Goal: Task Accomplishment & Management: Manage account settings

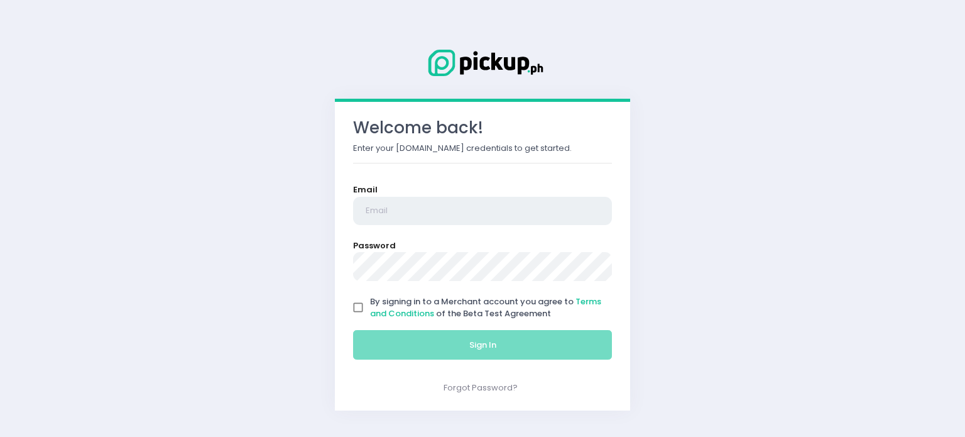
click at [415, 209] on input "email" at bounding box center [482, 211] width 259 height 29
type input "[EMAIL_ADDRESS][DOMAIN_NAME]"
click at [358, 308] on input "By signing in to a Merchant account you agree to Terms and Conditions of the Be…" at bounding box center [358, 307] width 24 height 24
checkbox input "true"
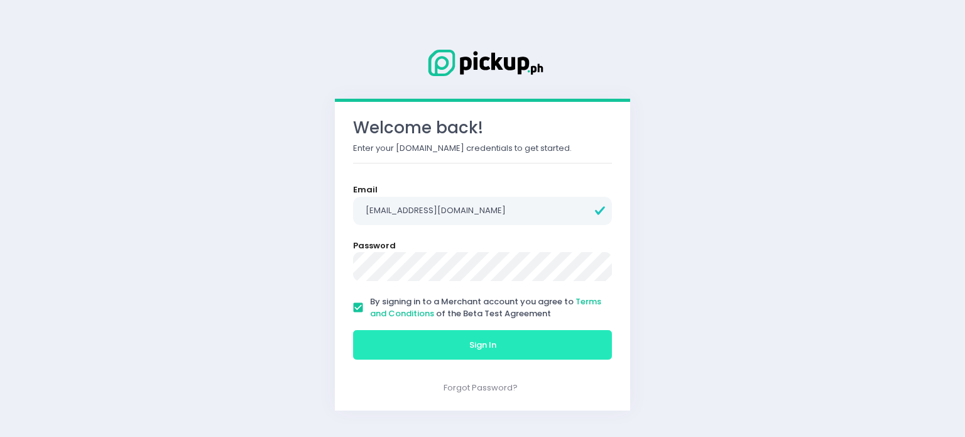
click at [406, 335] on button "Sign In" at bounding box center [482, 345] width 259 height 30
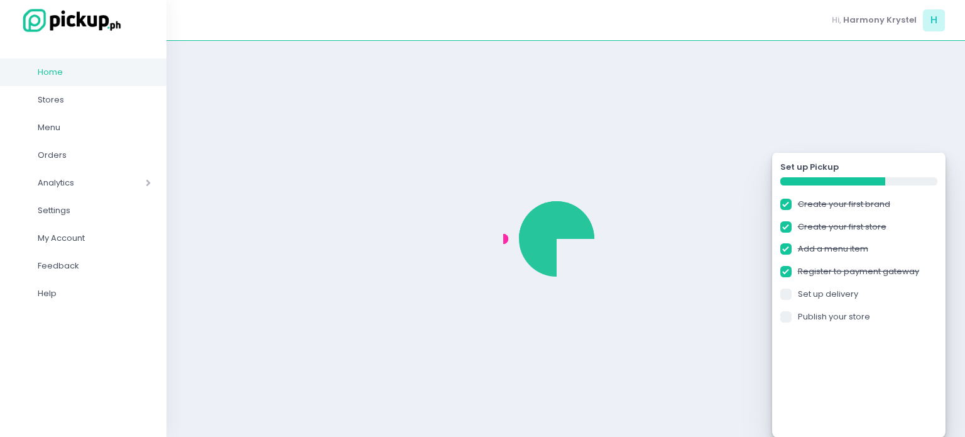
checkbox input "true"
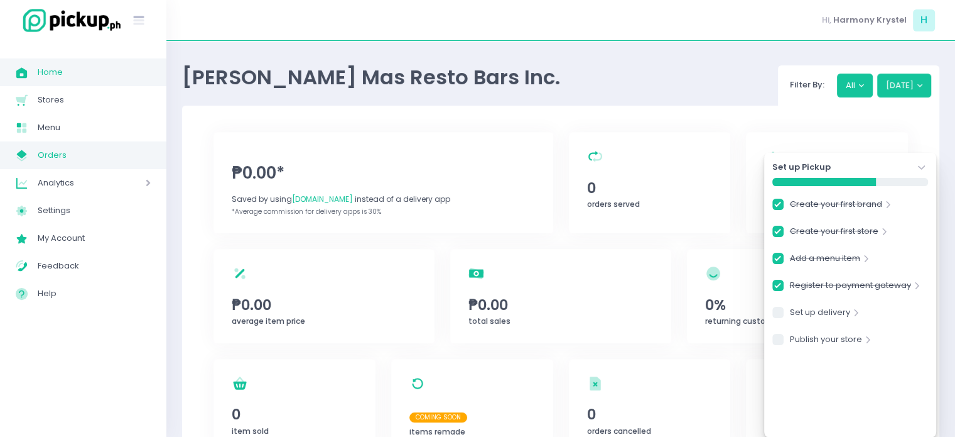
click at [67, 153] on span "Orders" at bounding box center [94, 155] width 113 height 16
checkbox input "true"
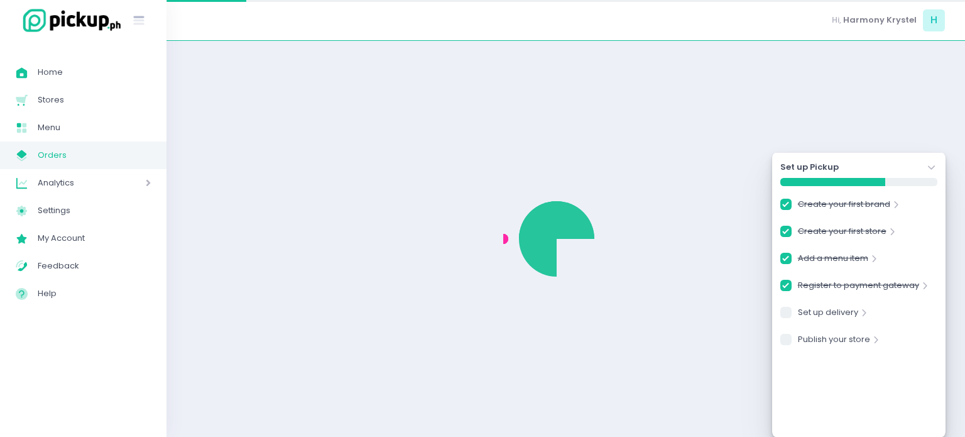
checkbox input "true"
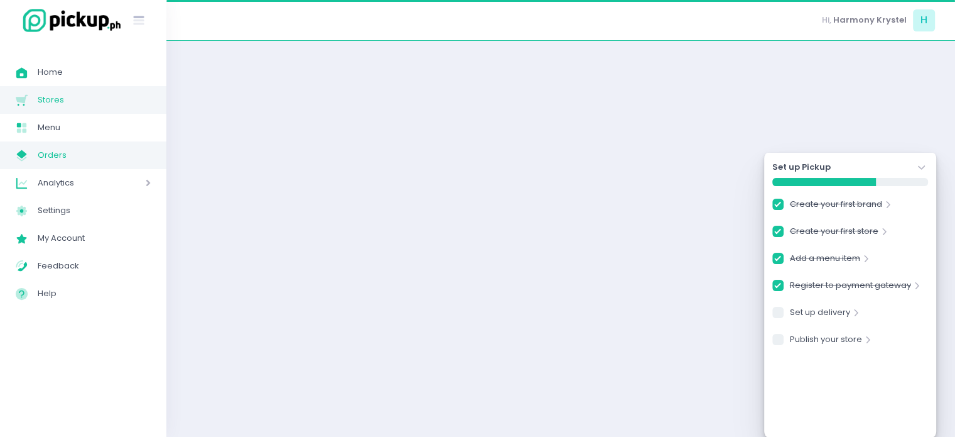
checkbox input "true"
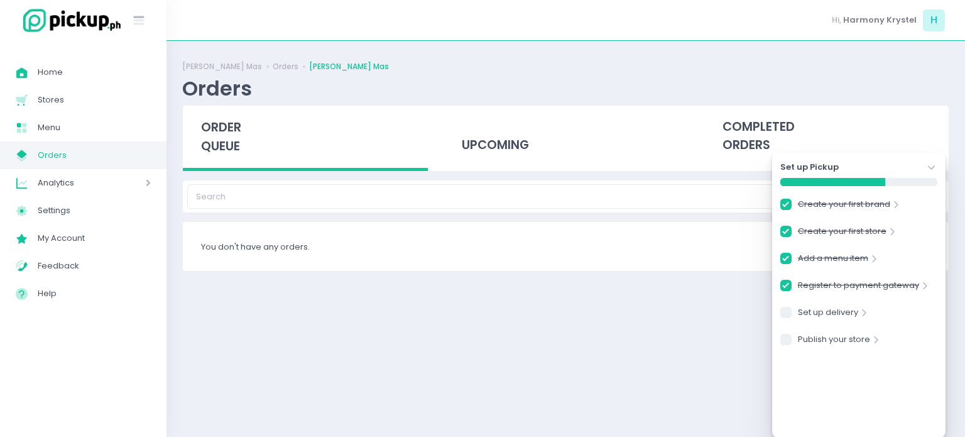
click at [932, 165] on icon "Stockholm-icons / Navigation / Angle-down Created with Sketch." at bounding box center [931, 167] width 13 height 13
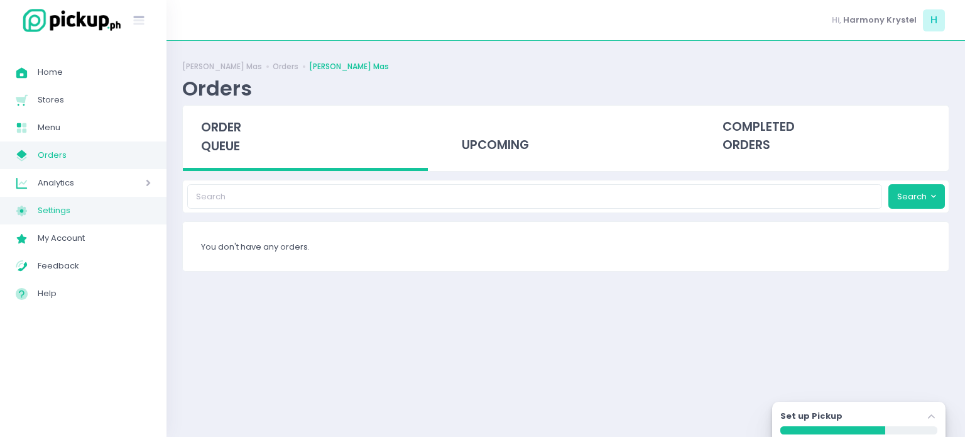
click at [47, 209] on span "Settings" at bounding box center [94, 210] width 113 height 16
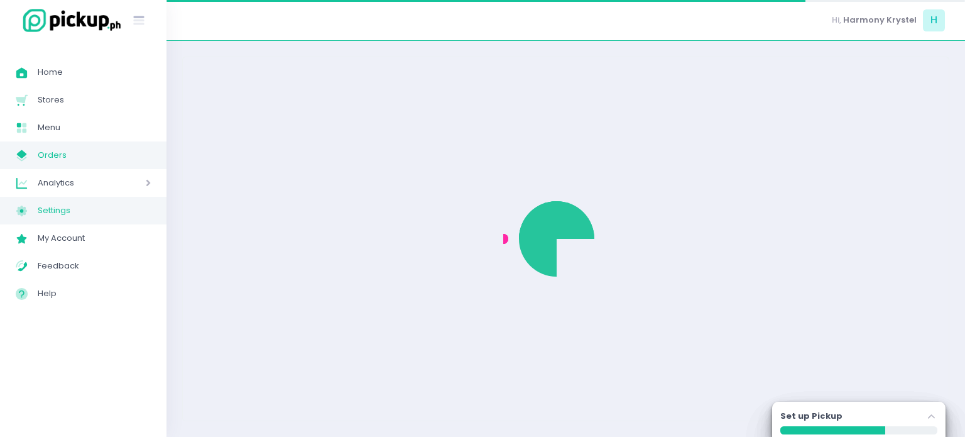
select select "active"
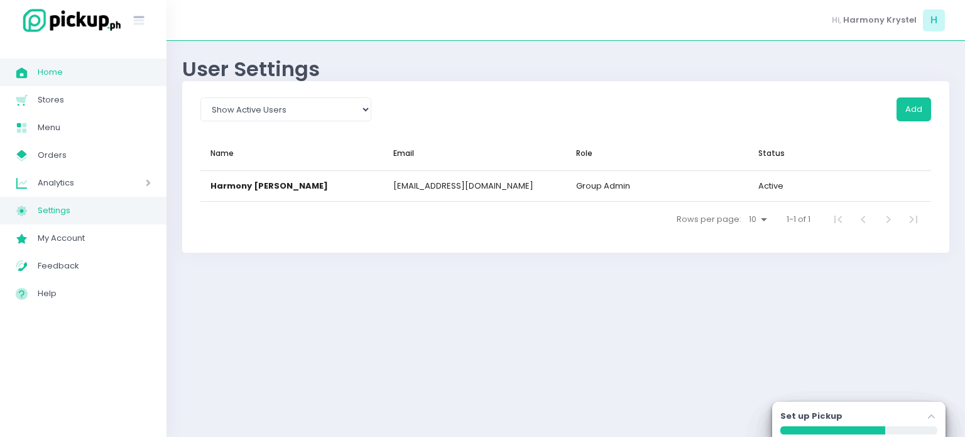
click at [67, 70] on span "Home" at bounding box center [94, 72] width 113 height 16
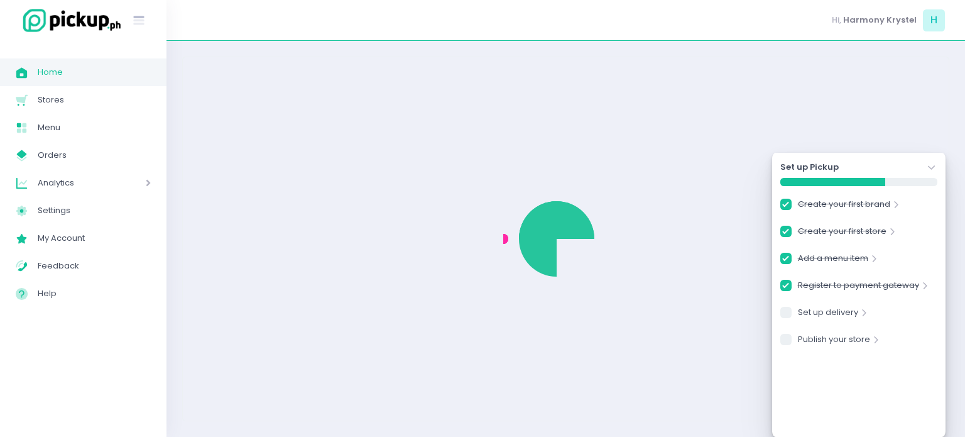
checkbox input "true"
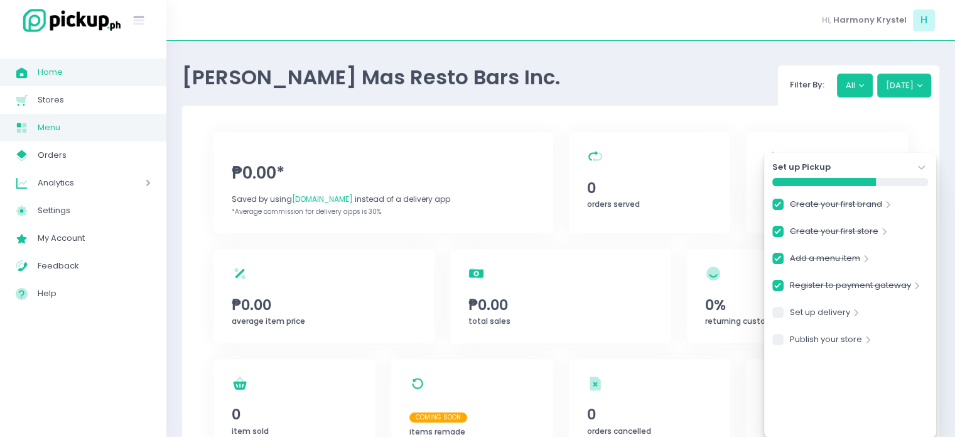
click at [59, 125] on span "Menu" at bounding box center [94, 127] width 113 height 16
checkbox input "true"
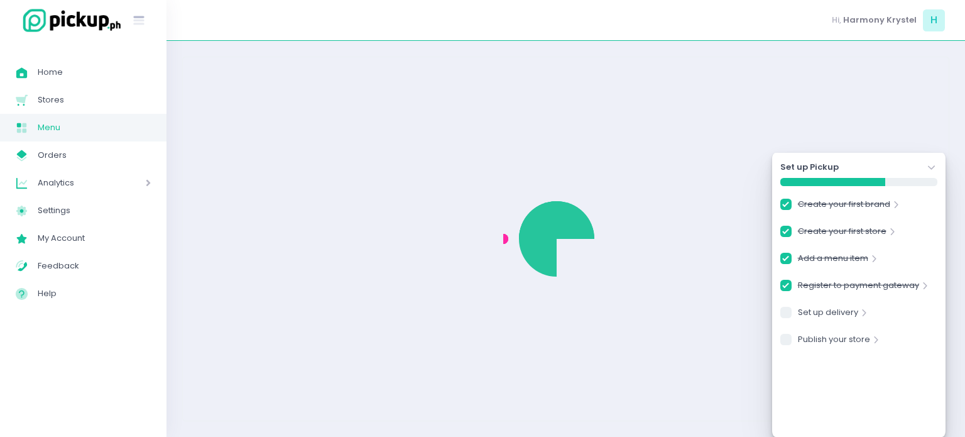
checkbox input "true"
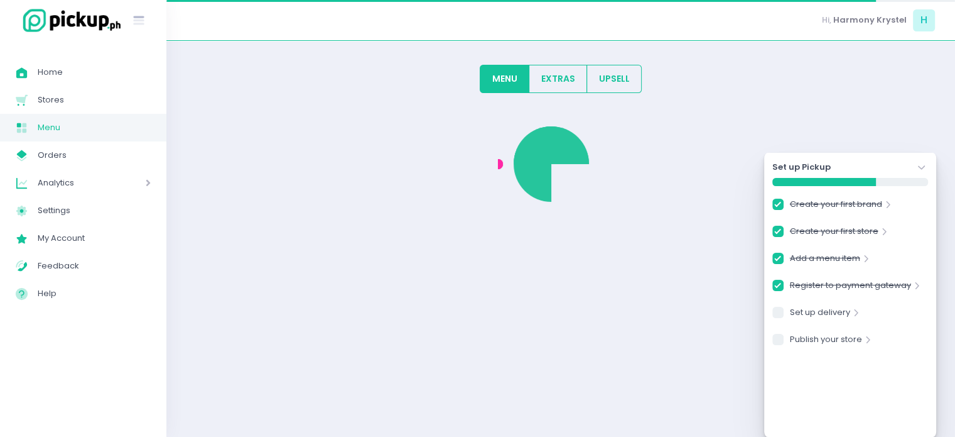
checkbox input "true"
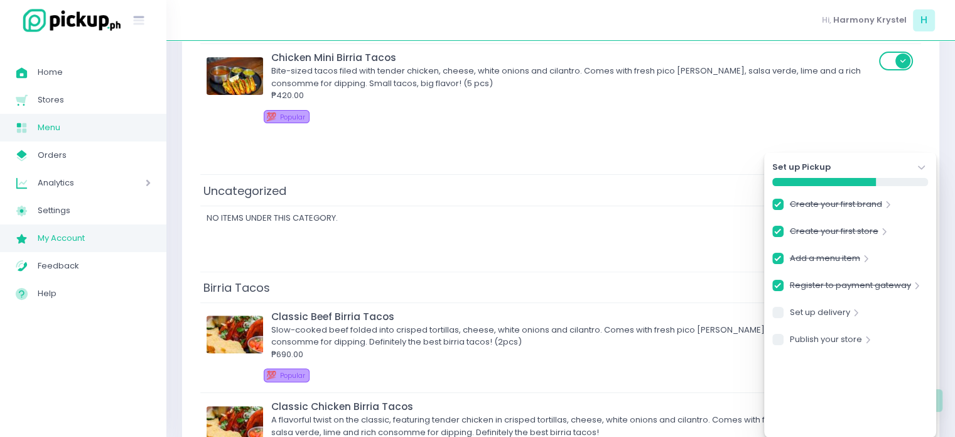
scroll to position [335, 0]
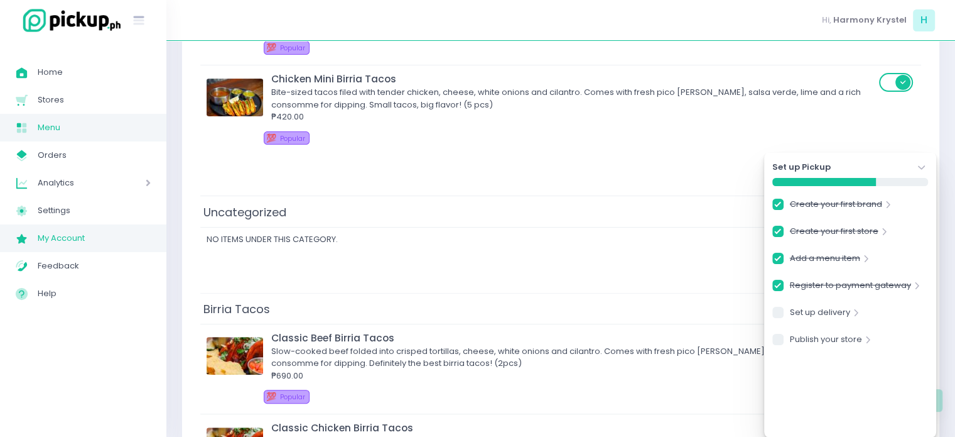
click at [65, 235] on span "My Account" at bounding box center [94, 238] width 113 height 16
checkbox input "true"
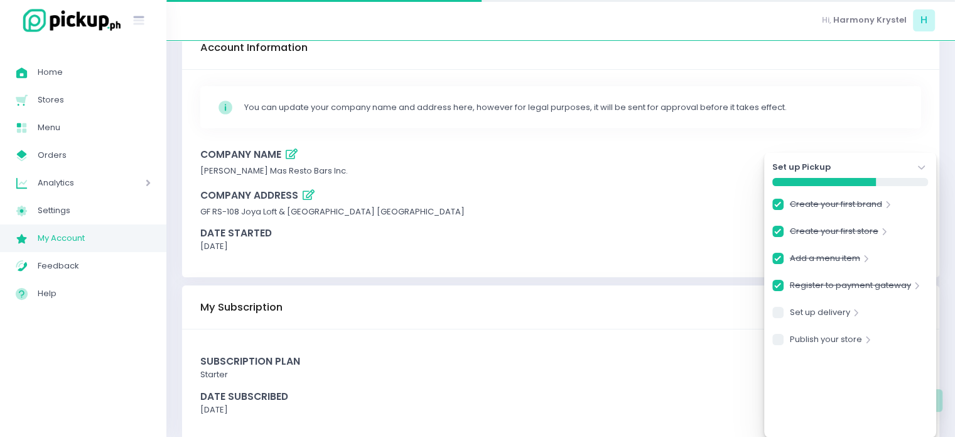
checkbox input "true"
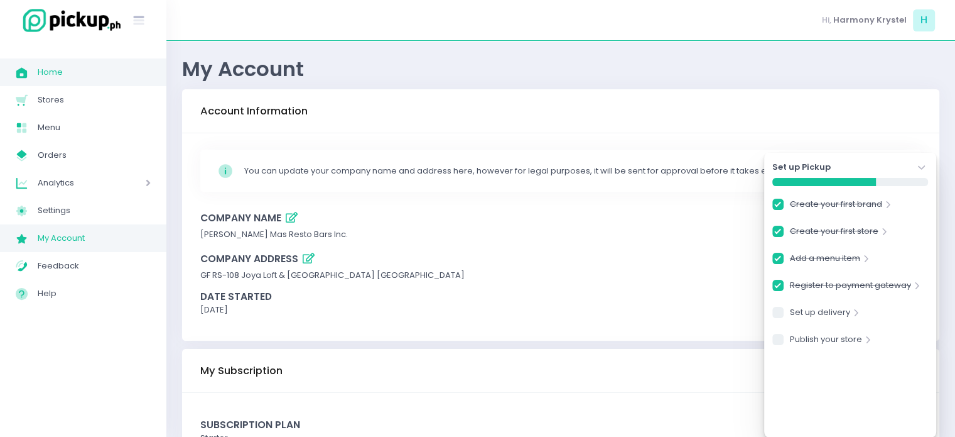
click at [52, 65] on span "Home" at bounding box center [94, 72] width 113 height 16
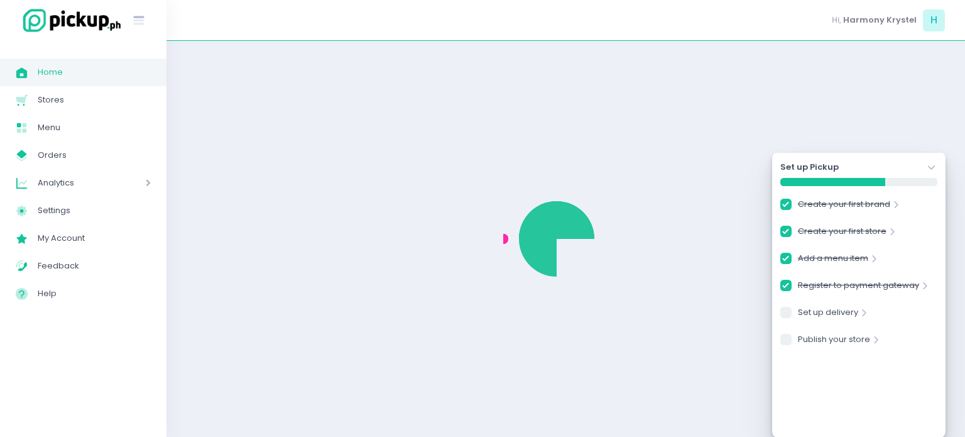
checkbox input "true"
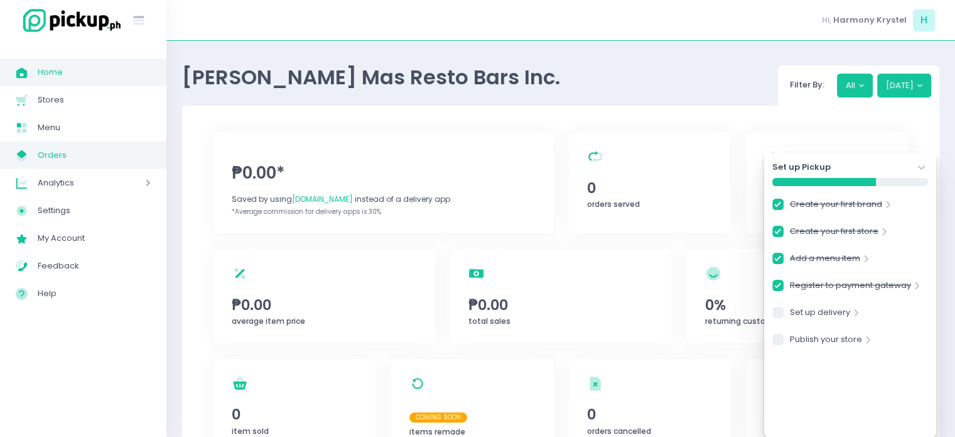
click at [56, 150] on span "Orders" at bounding box center [94, 155] width 113 height 16
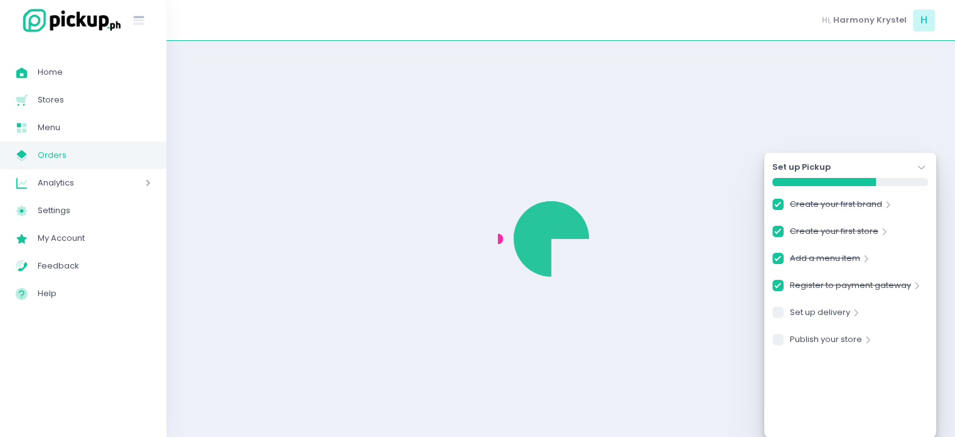
checkbox input "true"
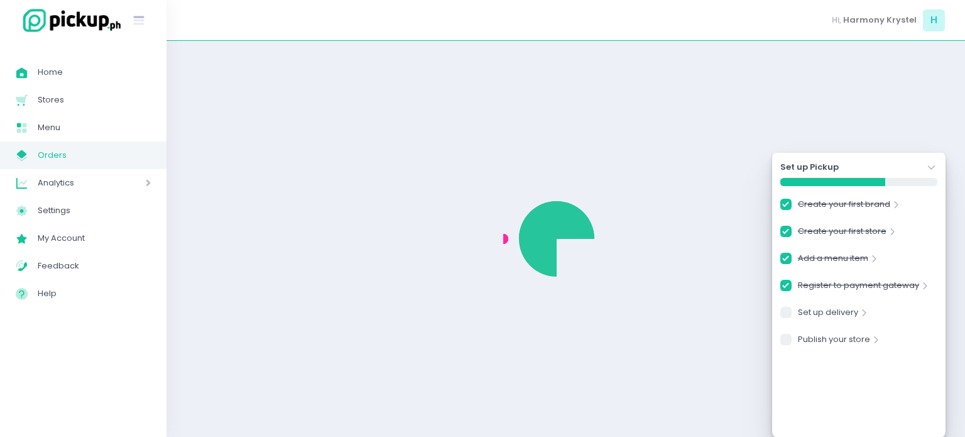
checkbox input "true"
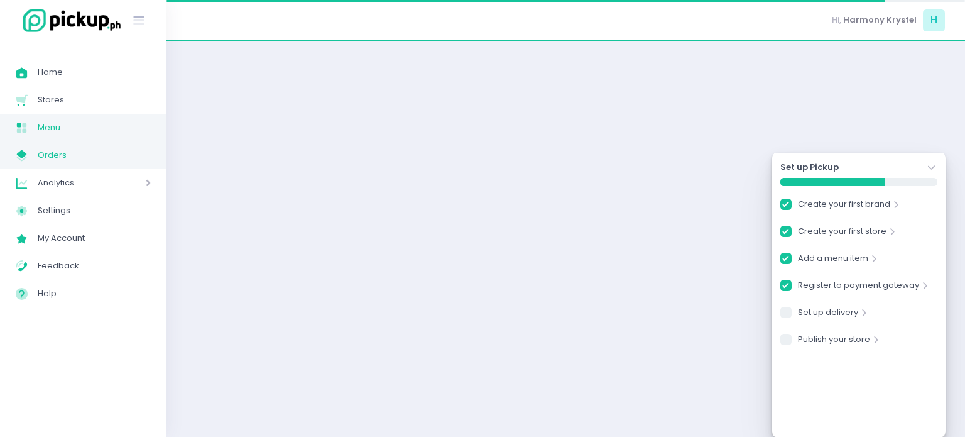
checkbox input "true"
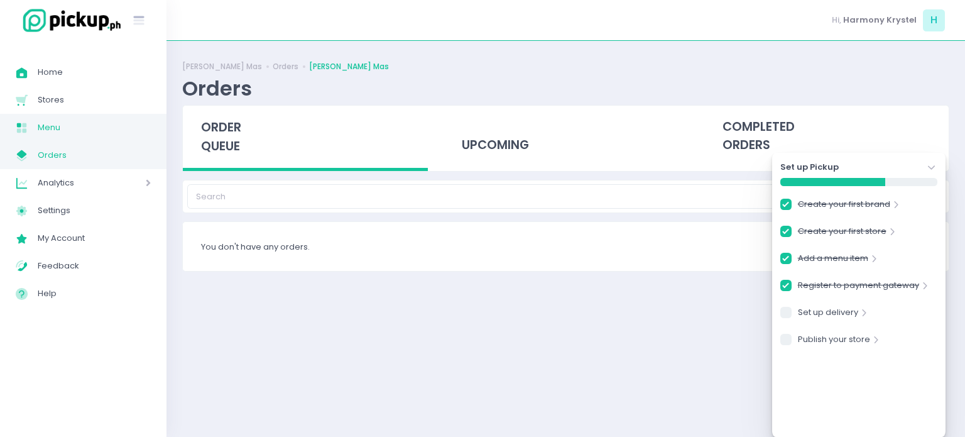
click at [67, 126] on span "Menu" at bounding box center [94, 127] width 113 height 16
checkbox input "true"
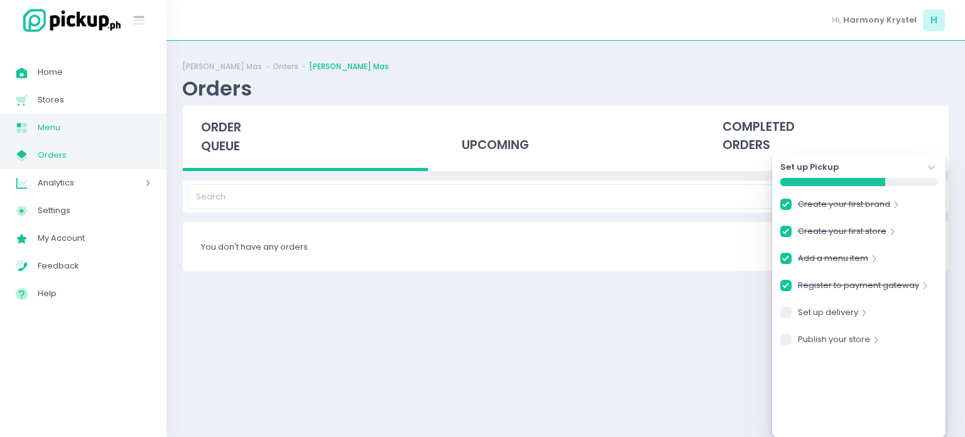
checkbox input "true"
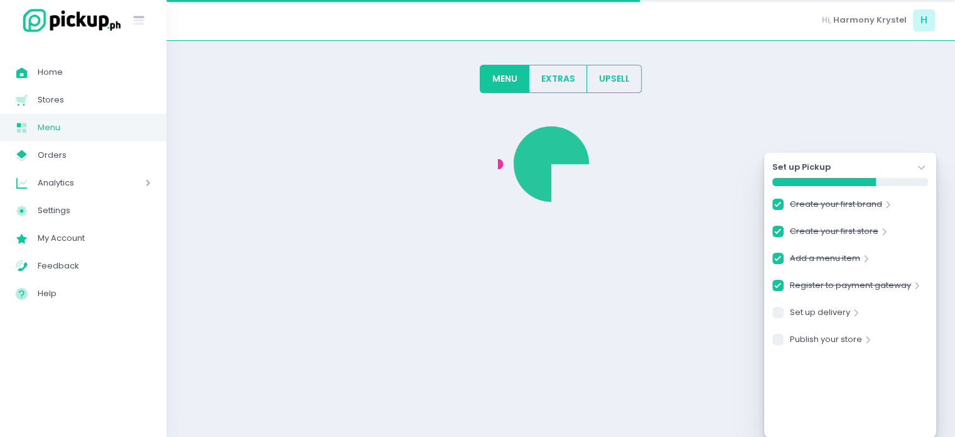
checkbox input "true"
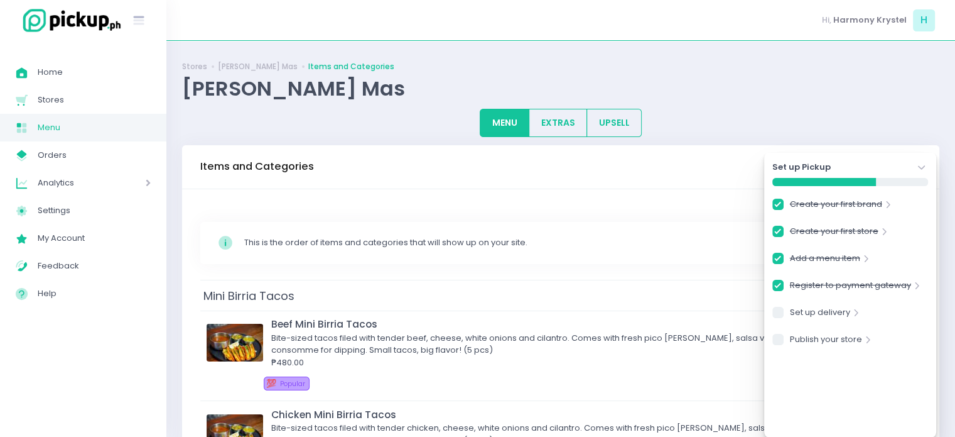
click at [920, 162] on icon "Stockholm-icons / Navigation / Angle-down Created with Sketch." at bounding box center [922, 167] width 13 height 13
click at [920, 162] on button "Add Concierge Item" at bounding box center [871, 167] width 100 height 24
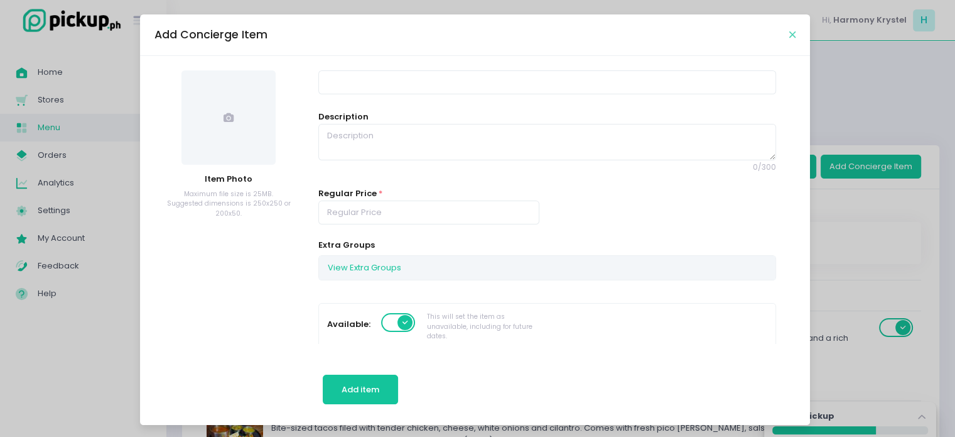
click at [791, 31] on button "Close" at bounding box center [793, 34] width 6 height 6
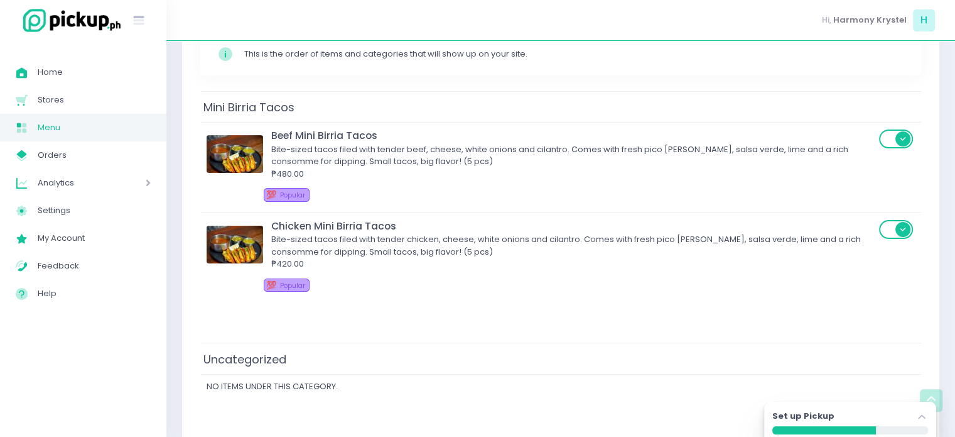
scroll to position [21, 0]
